Goal: Transaction & Acquisition: Purchase product/service

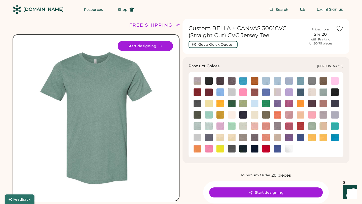
click at [300, 128] on img at bounding box center [301, 127] width 8 height 8
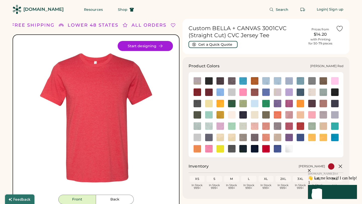
click at [198, 94] on img at bounding box center [198, 93] width 8 height 8
